Goal: Information Seeking & Learning: Check status

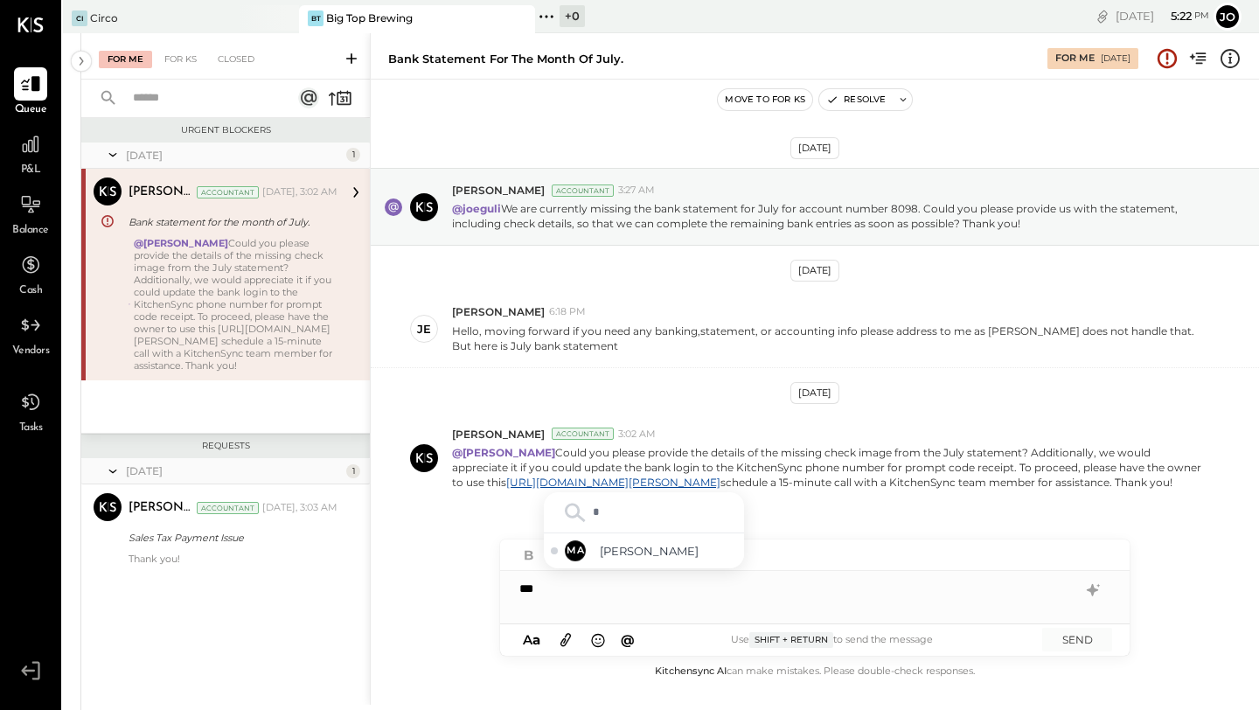
type input "**"
click at [637, 543] on span "Mohammadsalkin Ansari" at bounding box center [668, 551] width 137 height 17
click at [804, 587] on div "**********" at bounding box center [814, 588] width 629 height 35
click at [804, 586] on div "**********" at bounding box center [814, 588] width 629 height 35
click at [717, 557] on icon "button" at bounding box center [715, 555] width 19 height 19
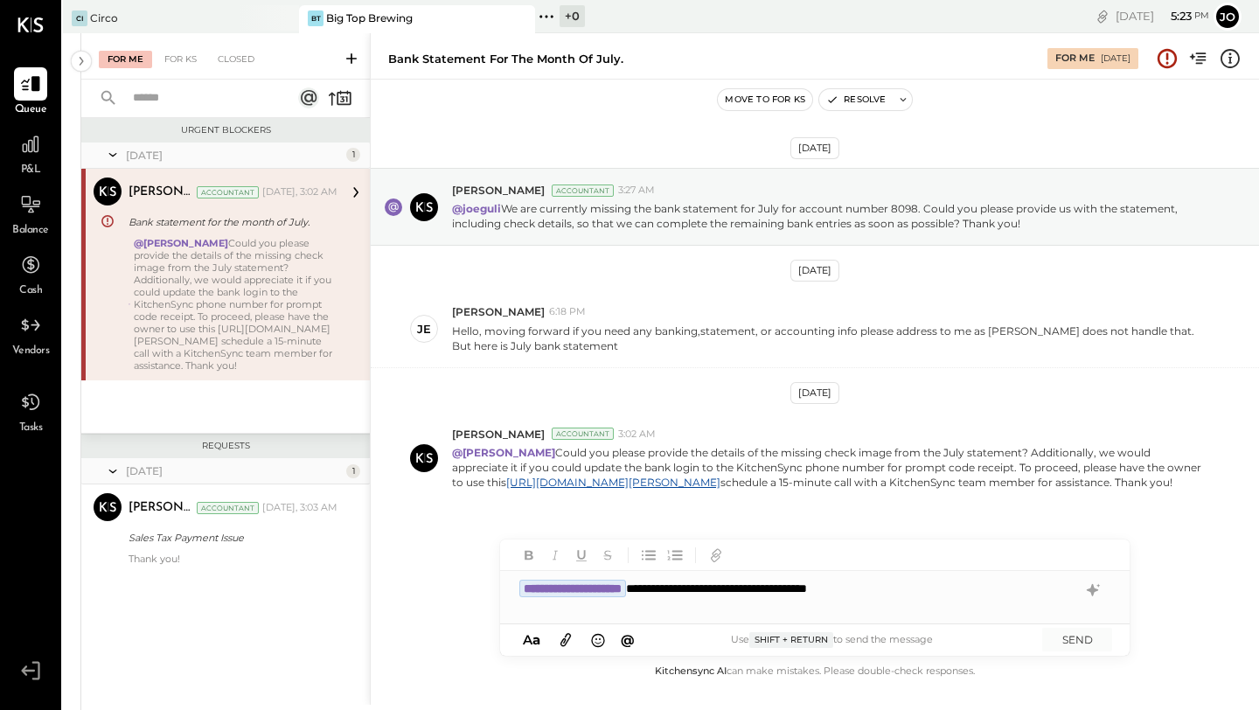
click at [563, 628] on icon at bounding box center [565, 639] width 19 height 20
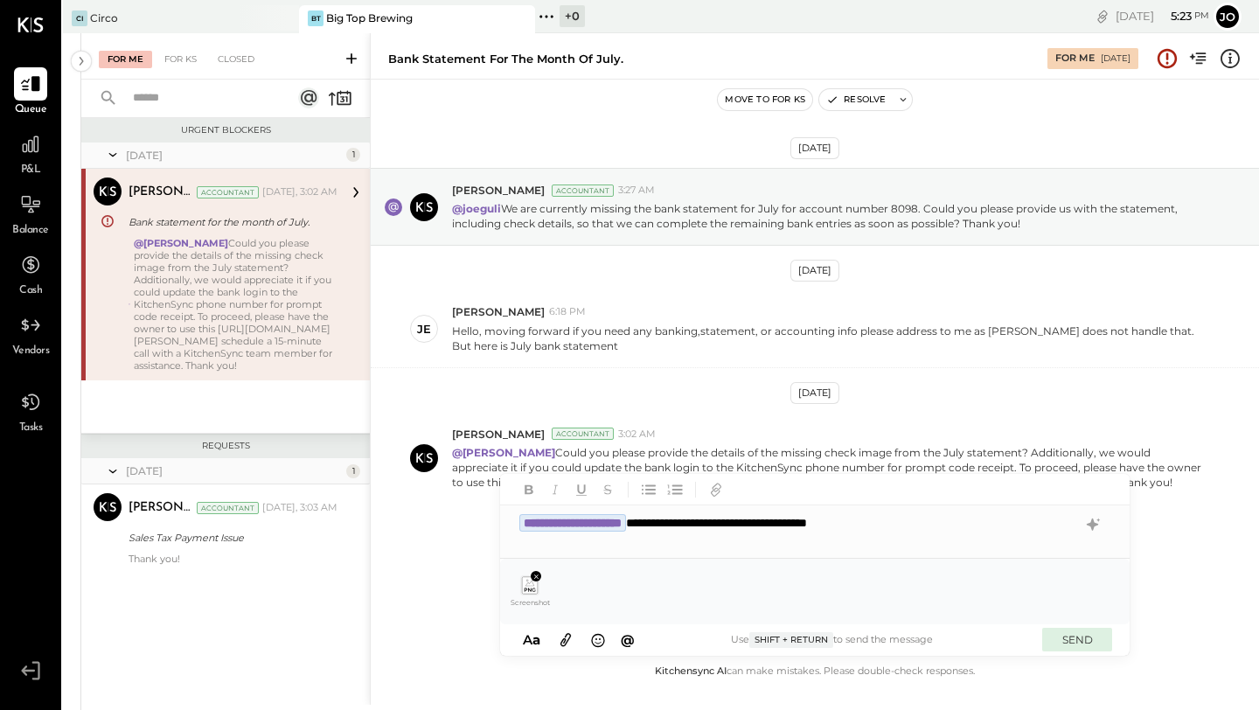
click at [804, 628] on button "SEND" at bounding box center [1077, 640] width 70 height 24
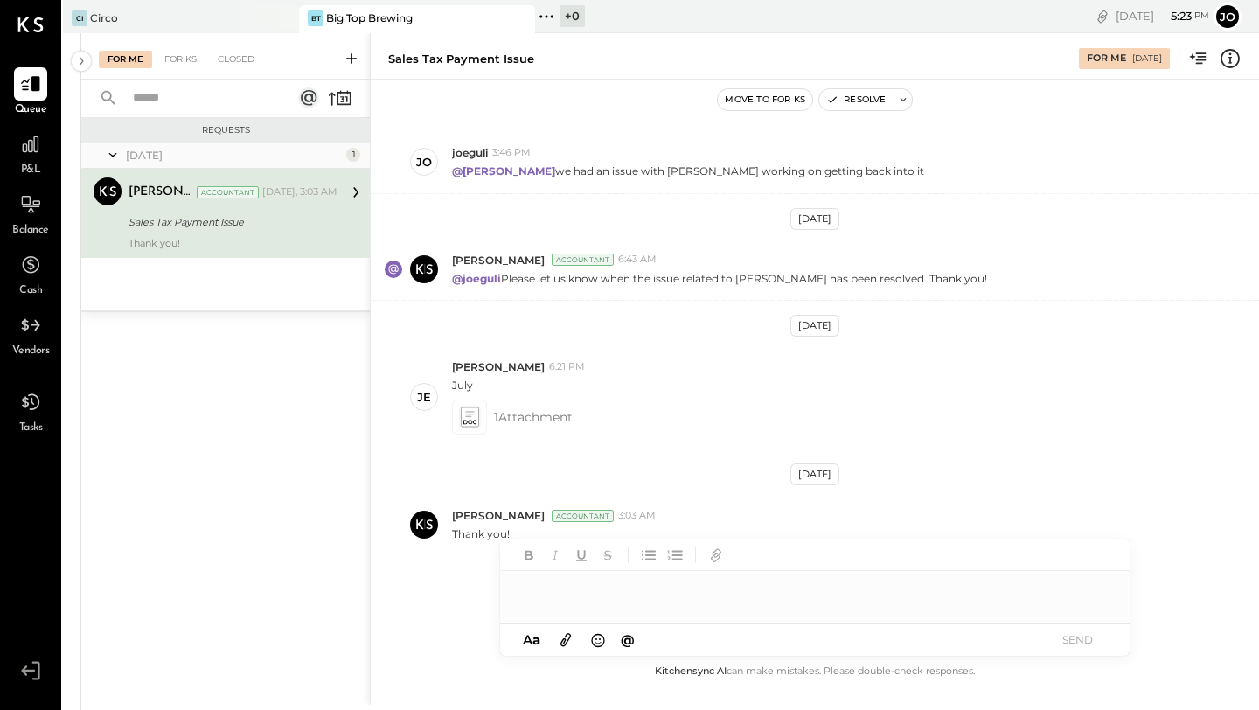
scroll to position [426, 0]
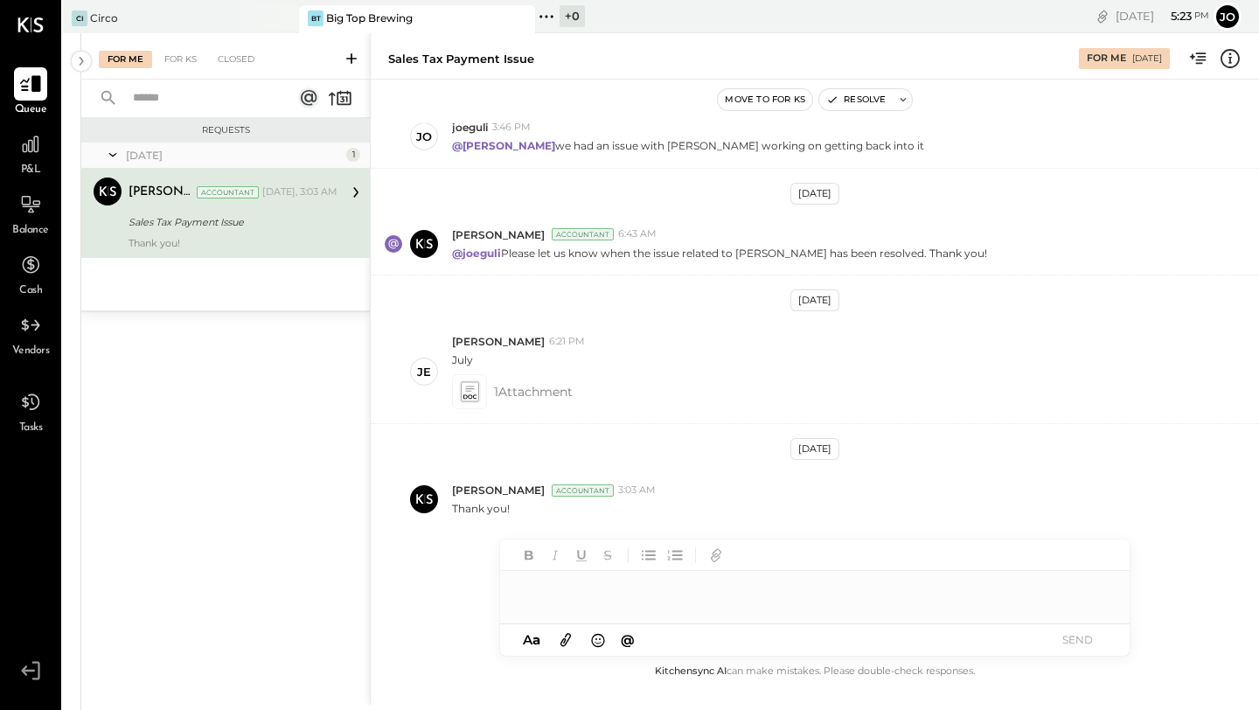
click at [25, 98] on div at bounding box center [30, 83] width 33 height 33
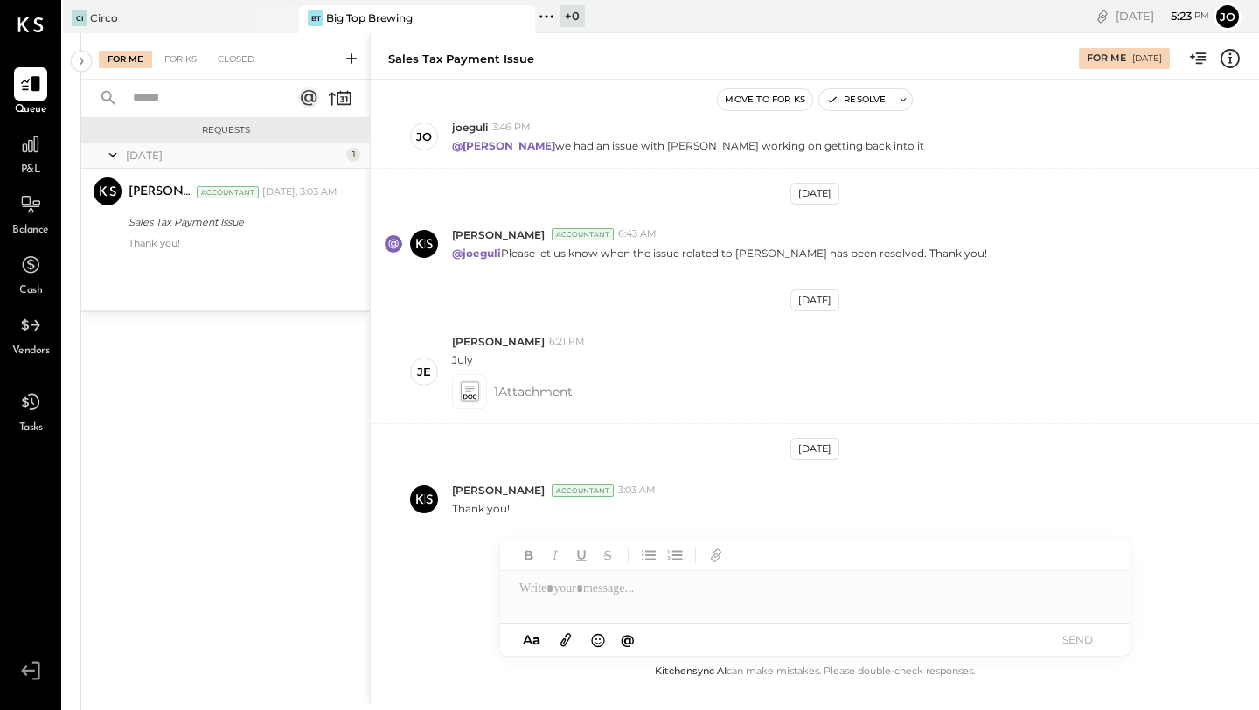
click at [177, 69] on div "For Me For KS Closed" at bounding box center [225, 56] width 288 height 46
click at [178, 59] on div "For KS" at bounding box center [181, 59] width 50 height 17
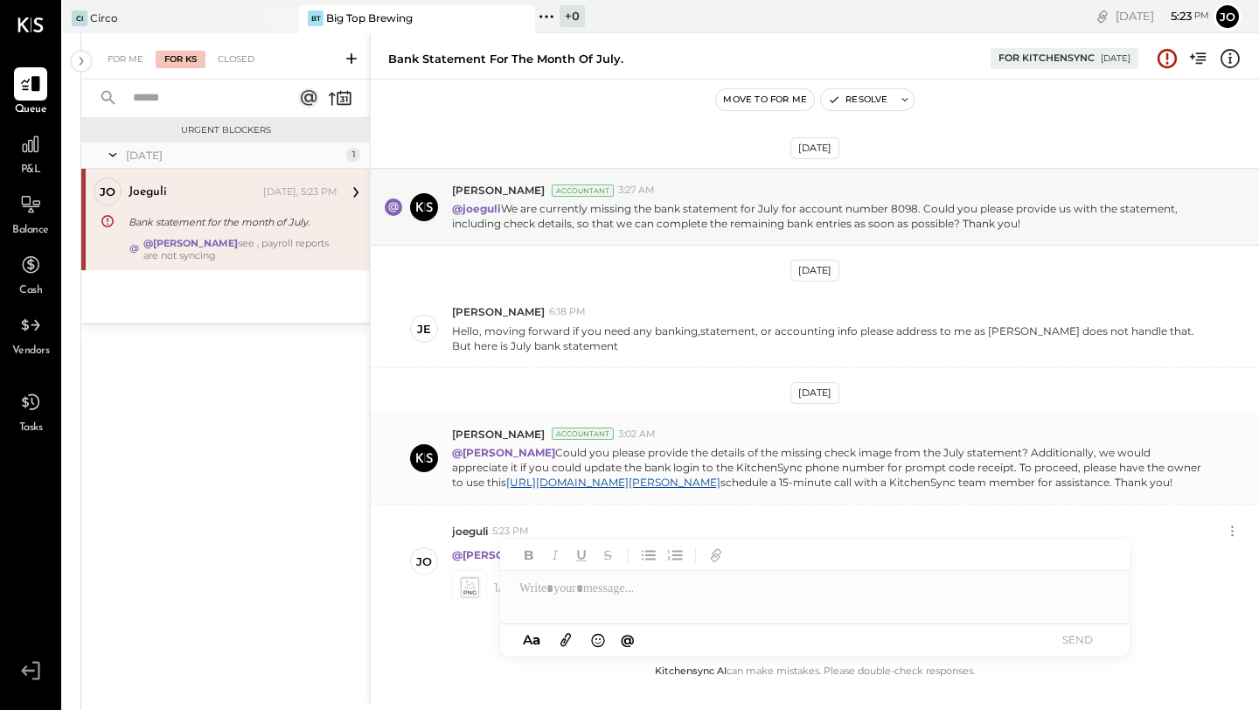
scroll to position [88, 0]
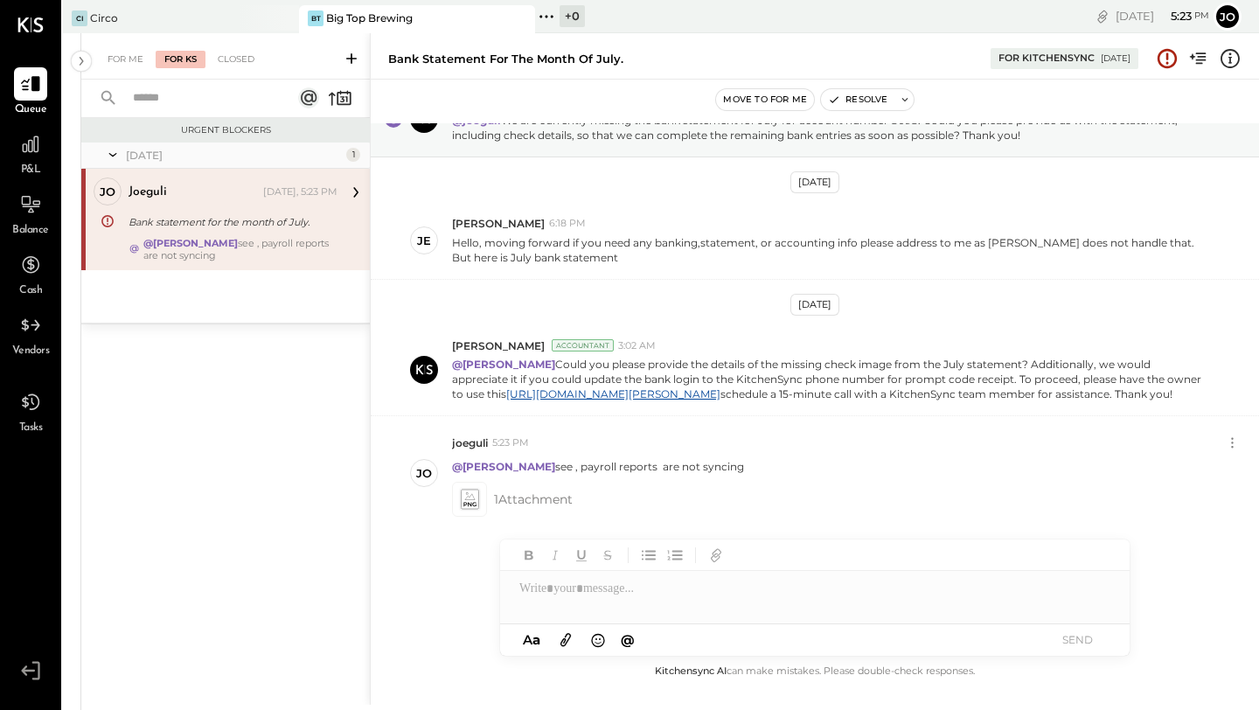
click at [428, 574] on div "Aug 13th, 2025 Mohammadsalkin Ansari Accountant 3:27 AM @joeguli We are current…" at bounding box center [815, 392] width 888 height 538
click at [94, 22] on div "Circo" at bounding box center [104, 17] width 28 height 15
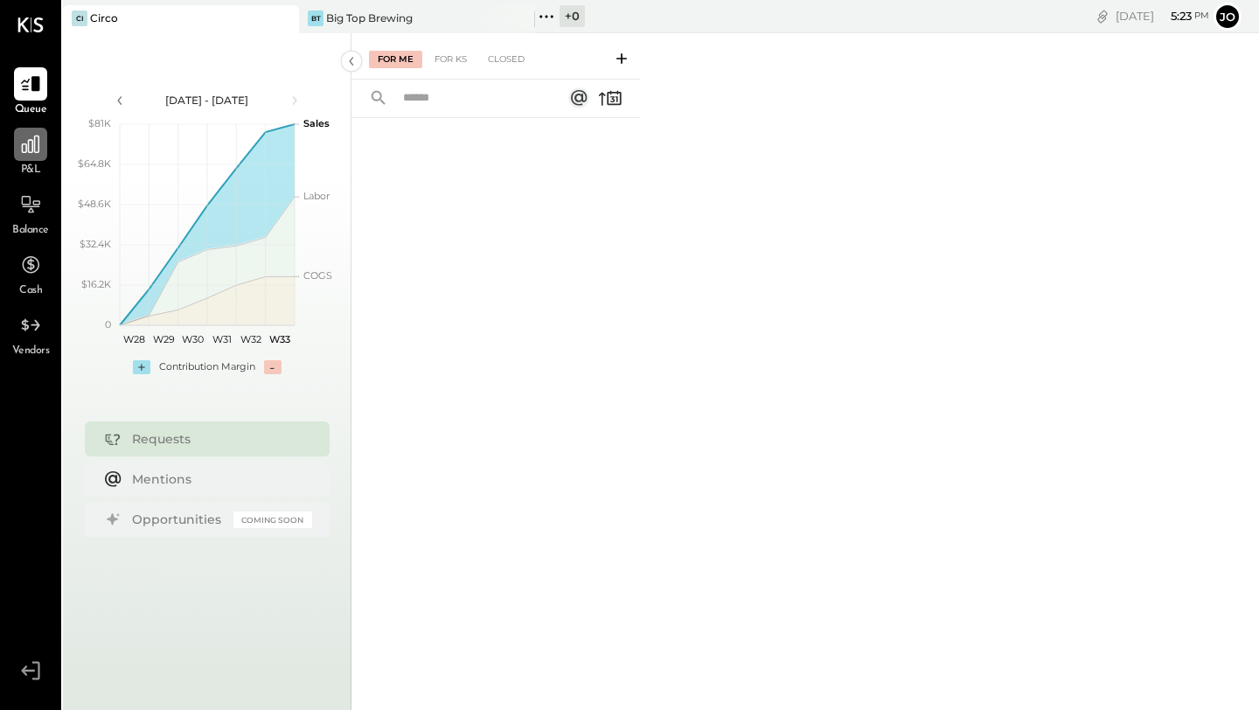
click at [29, 150] on icon at bounding box center [30, 144] width 17 height 17
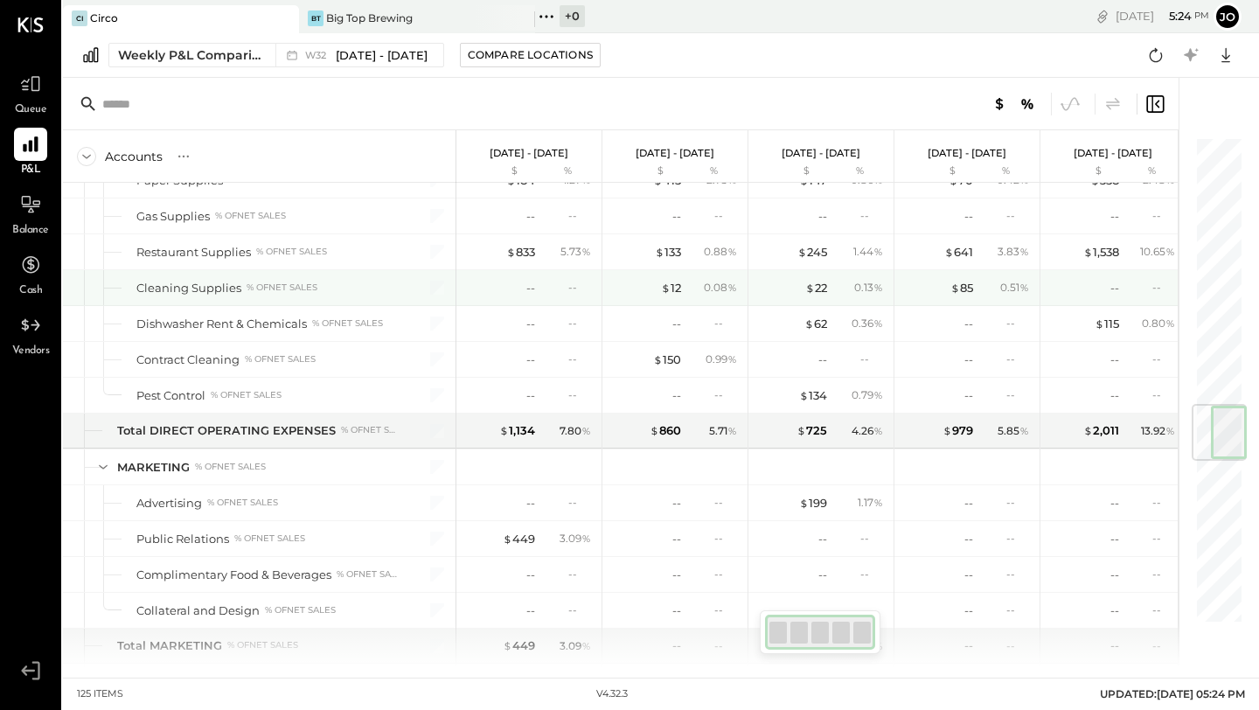
scroll to position [2277, 0]
drag, startPoint x: 363, startPoint y: 295, endPoint x: 240, endPoint y: 94, distance: 235.4
click at [246, 100] on div "Accounts S % GL Aug 4 - 10, 2025 $ % Jul 28 - Aug 3, 2025 $ % Jul 21 - 27, 2025…" at bounding box center [621, 372] width 1116 height 589
